Goal: Transaction & Acquisition: Purchase product/service

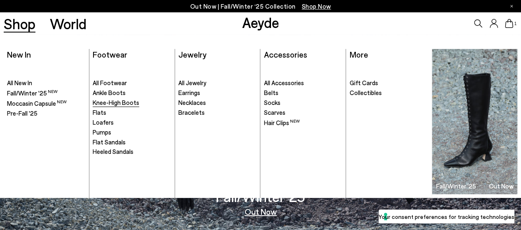
click at [123, 102] on span "Knee-High Boots" at bounding box center [116, 102] width 47 height 7
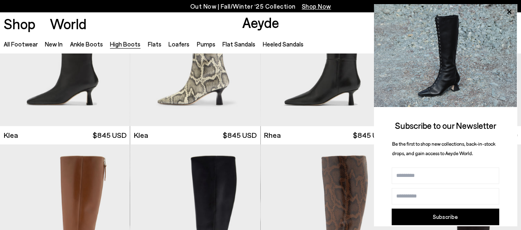
scroll to position [677, 0]
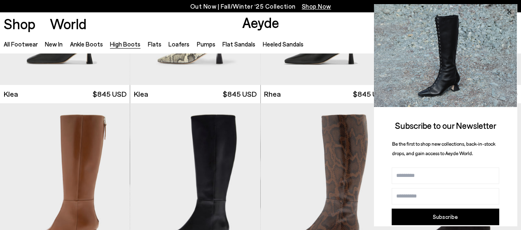
click at [507, 11] on icon at bounding box center [508, 12] width 11 height 11
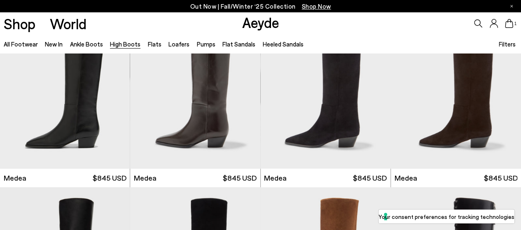
scroll to position [0, 0]
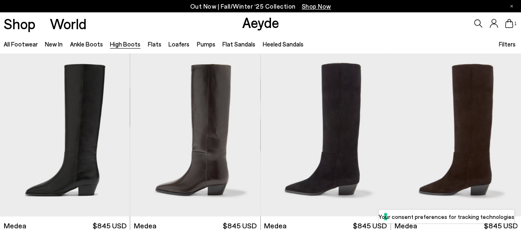
click at [510, 41] on span "Filters" at bounding box center [506, 43] width 17 height 7
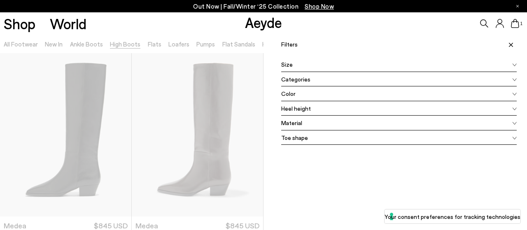
click at [392, 89] on div "Color" at bounding box center [398, 93] width 235 height 15
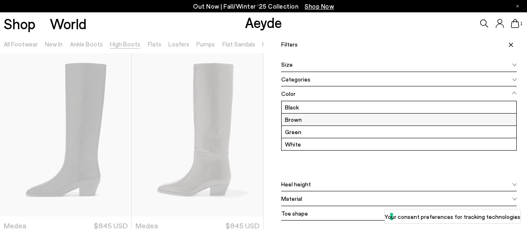
click at [307, 120] on label "Brown" at bounding box center [398, 120] width 235 height 12
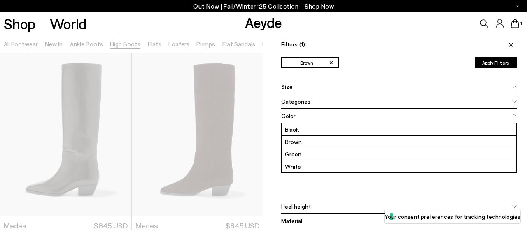
click at [509, 44] on icon at bounding box center [511, 45] width 4 height 4
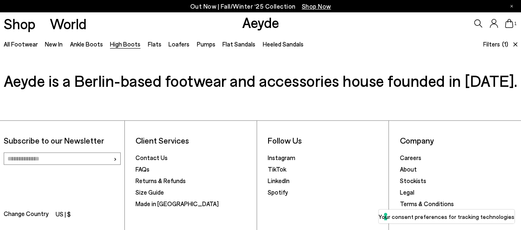
scroll to position [826, 0]
